Goal: Navigation & Orientation: Find specific page/section

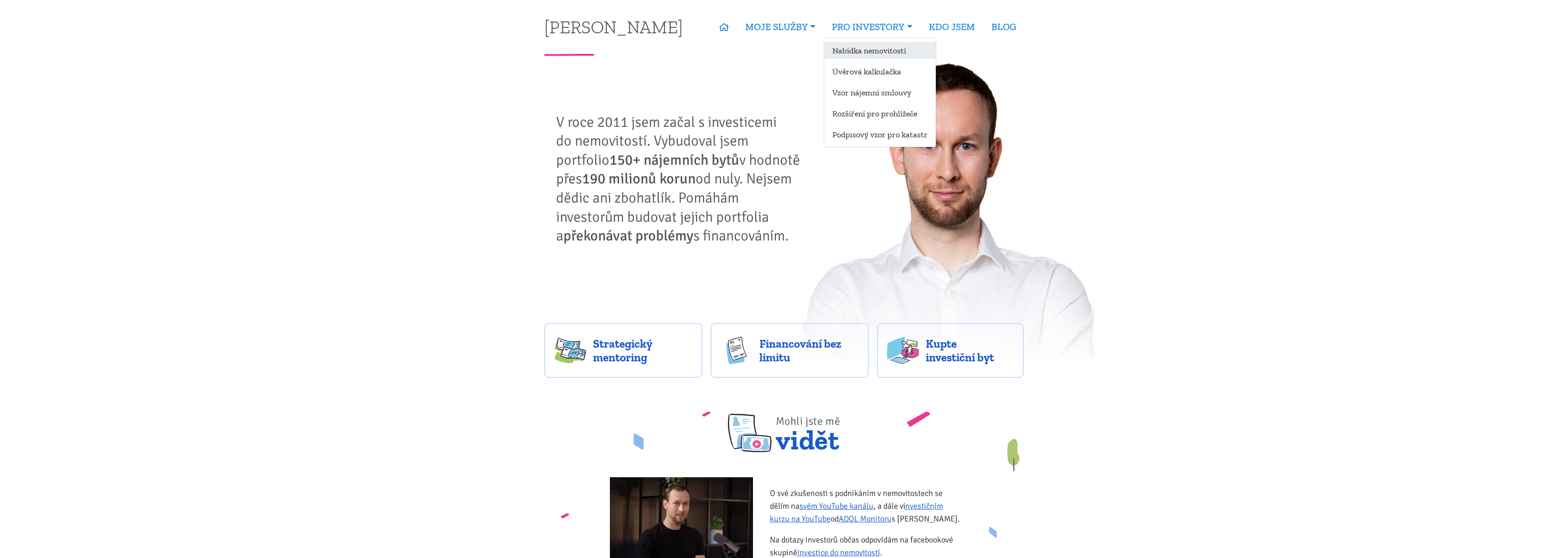
click at [894, 50] on link "Nabídka nemovitostí" at bounding box center [880, 51] width 111 height 17
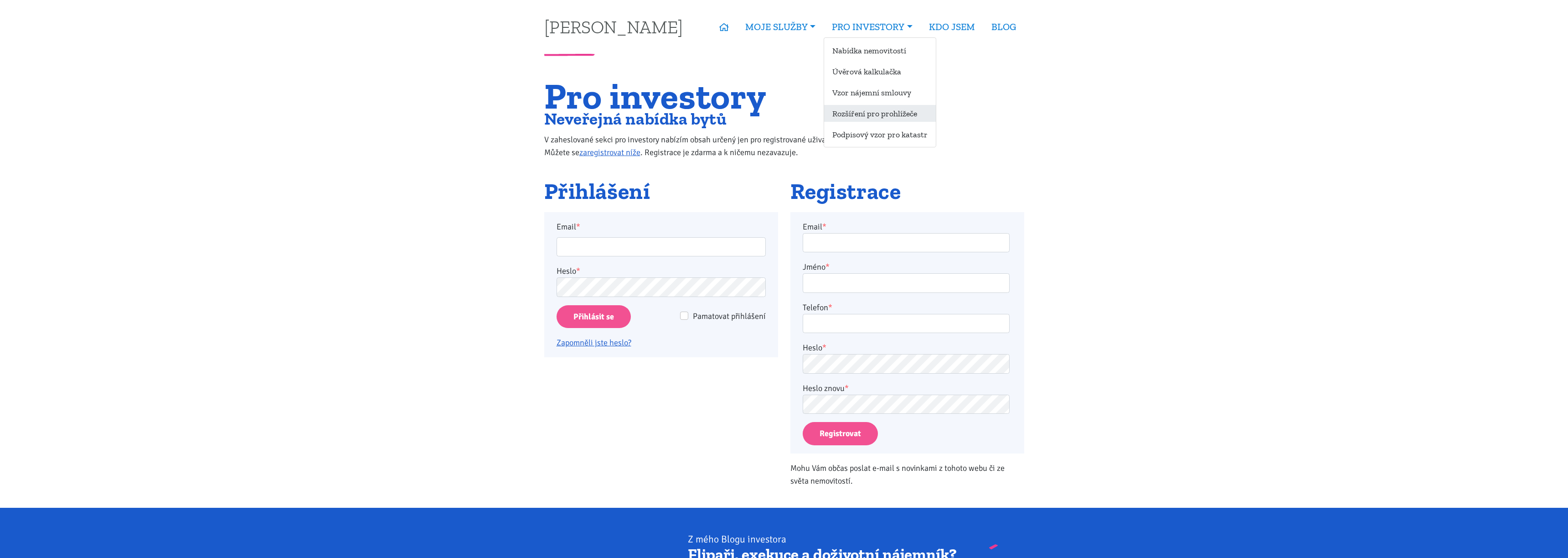
click at [892, 115] on link "Rozšíření pro prohlížeče" at bounding box center [880, 113] width 111 height 17
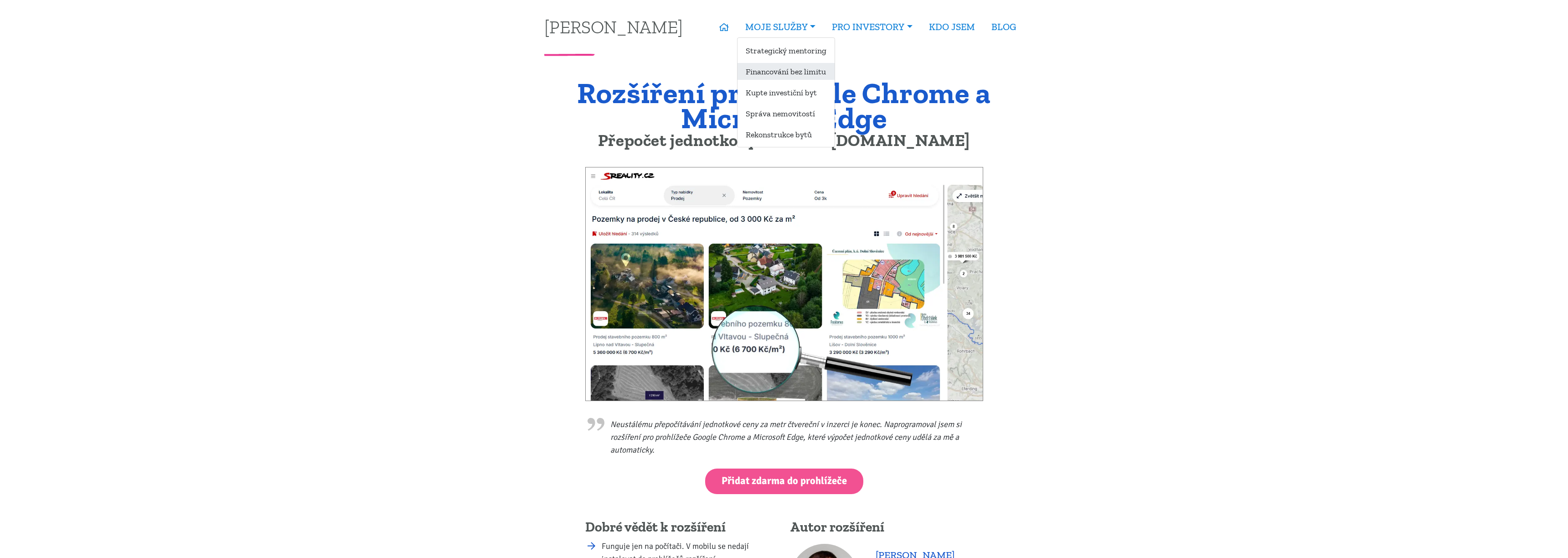
click at [816, 77] on link "Financování bez limitu" at bounding box center [786, 71] width 97 height 17
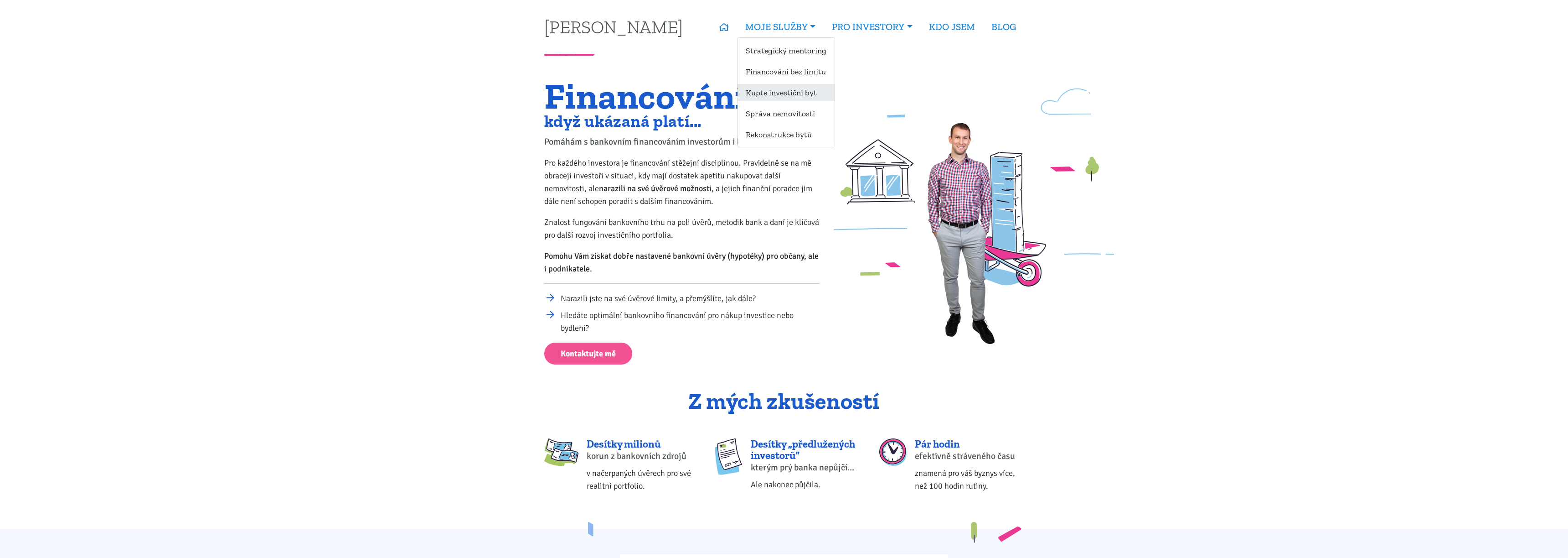
click at [796, 98] on link "Kupte investiční byt" at bounding box center [786, 93] width 97 height 17
